Goal: Navigation & Orientation: Find specific page/section

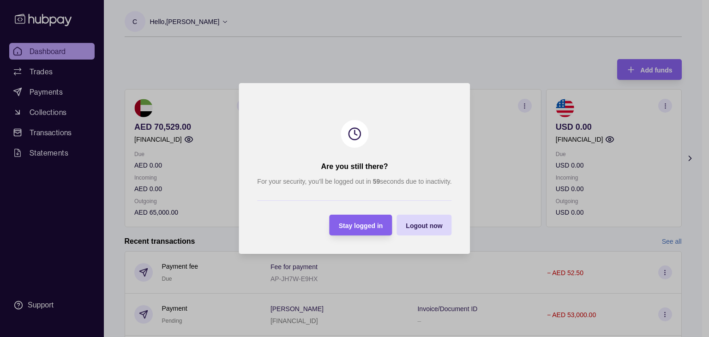
click at [340, 215] on div "Stay logged in" at bounding box center [354, 225] width 58 height 21
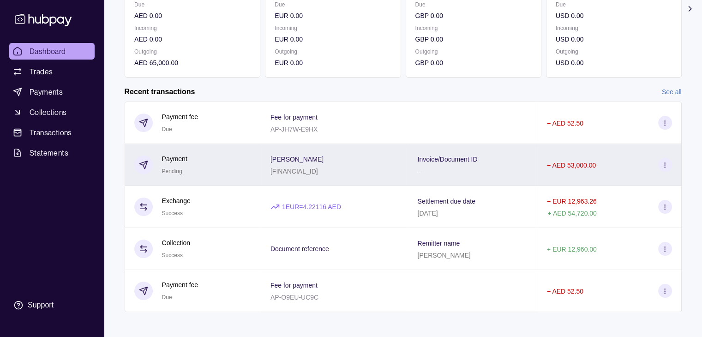
scroll to position [156, 0]
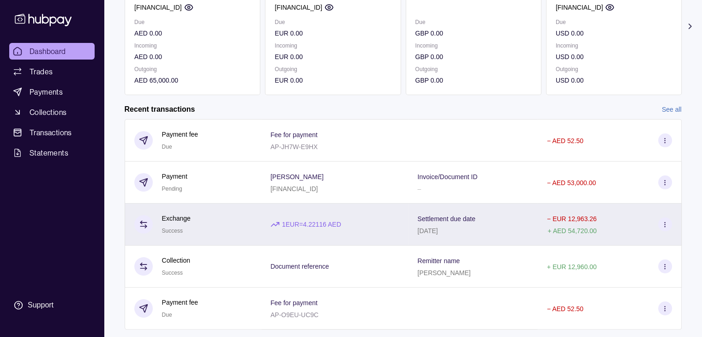
scroll to position [156, 0]
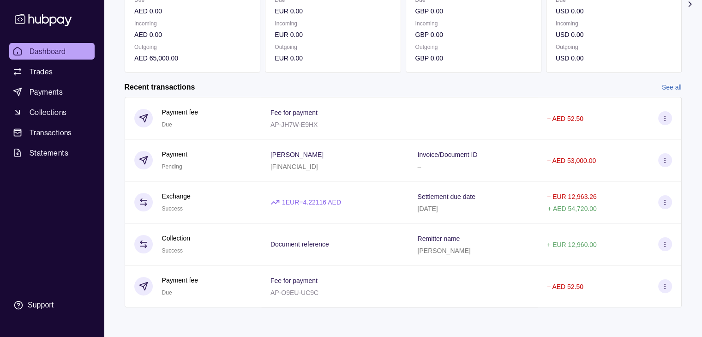
click at [678, 86] on link "See all" at bounding box center [672, 87] width 20 height 10
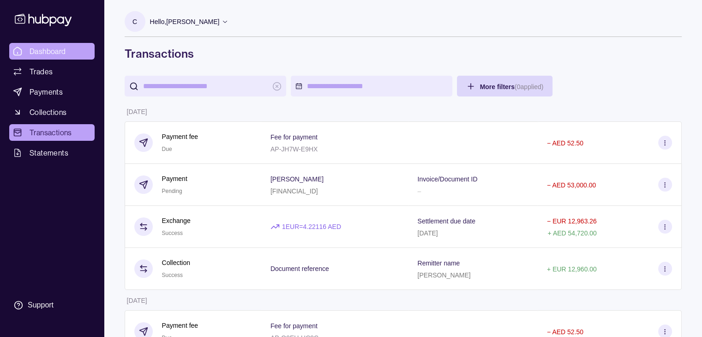
click at [42, 54] on span "Dashboard" at bounding box center [48, 51] width 36 height 11
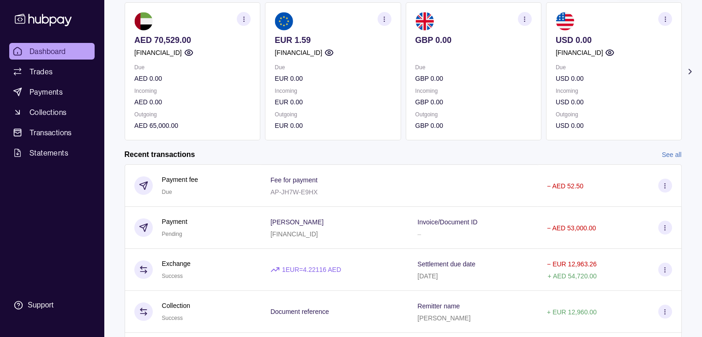
scroll to position [92, 0]
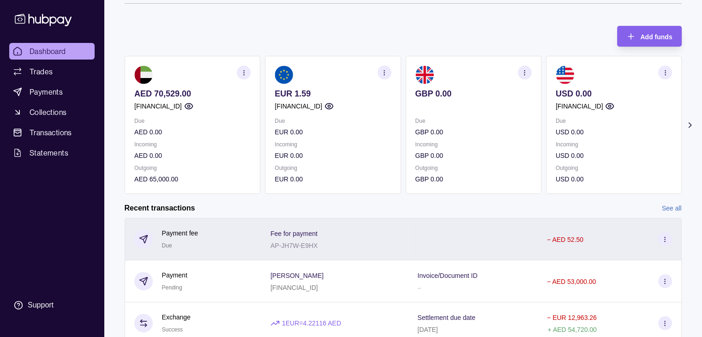
scroll to position [17, 0]
